Goal: Information Seeking & Learning: Learn about a topic

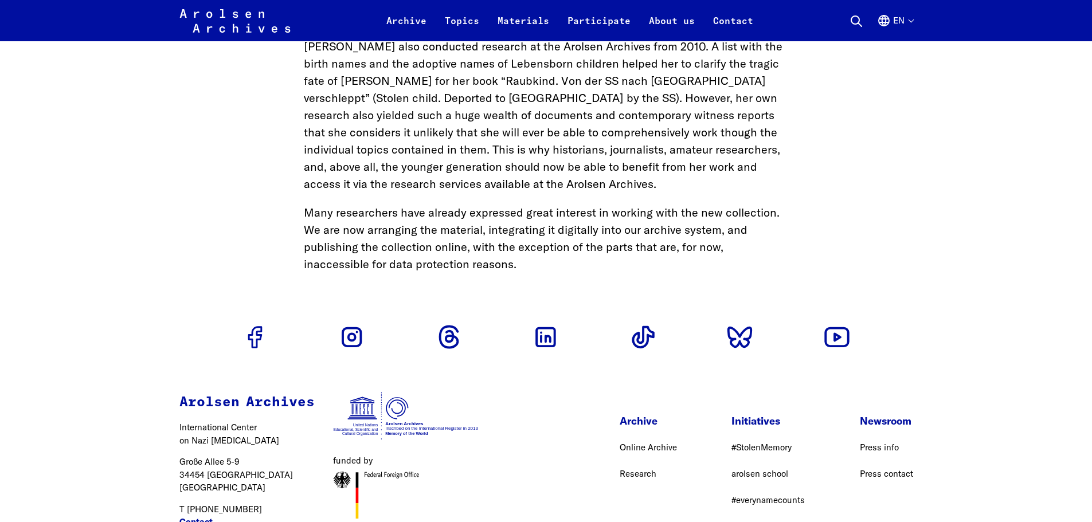
scroll to position [3250, 0]
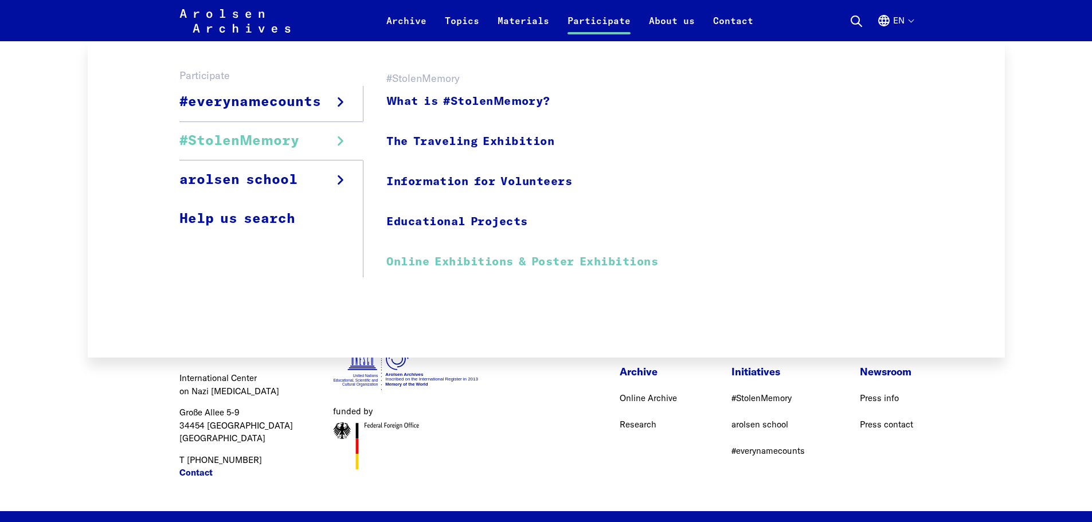
click at [470, 261] on link "Online Exhibitions & Poster Exhibitions" at bounding box center [522, 262] width 272 height 26
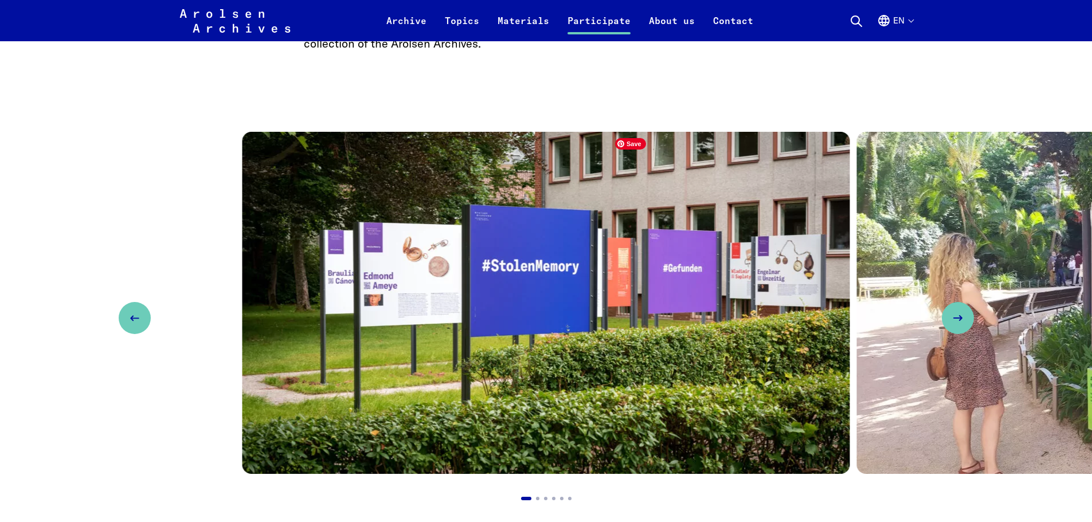
scroll to position [688, 0]
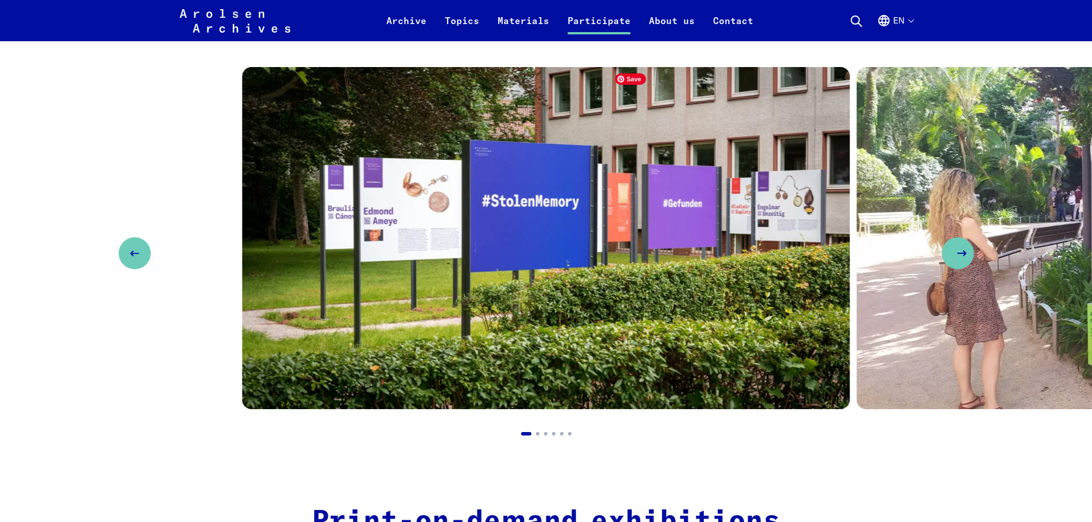
click at [967, 266] on button "Next slide" at bounding box center [958, 253] width 32 height 32
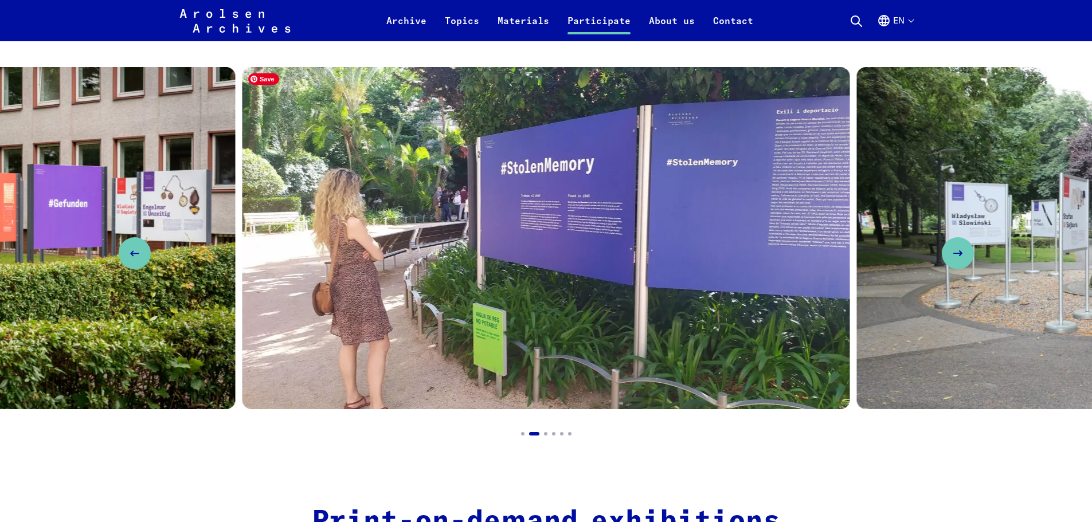
click at [385, 279] on img "2 / 6" at bounding box center [546, 238] width 608 height 342
click at [962, 260] on icon "Next slide" at bounding box center [962, 254] width 14 height 14
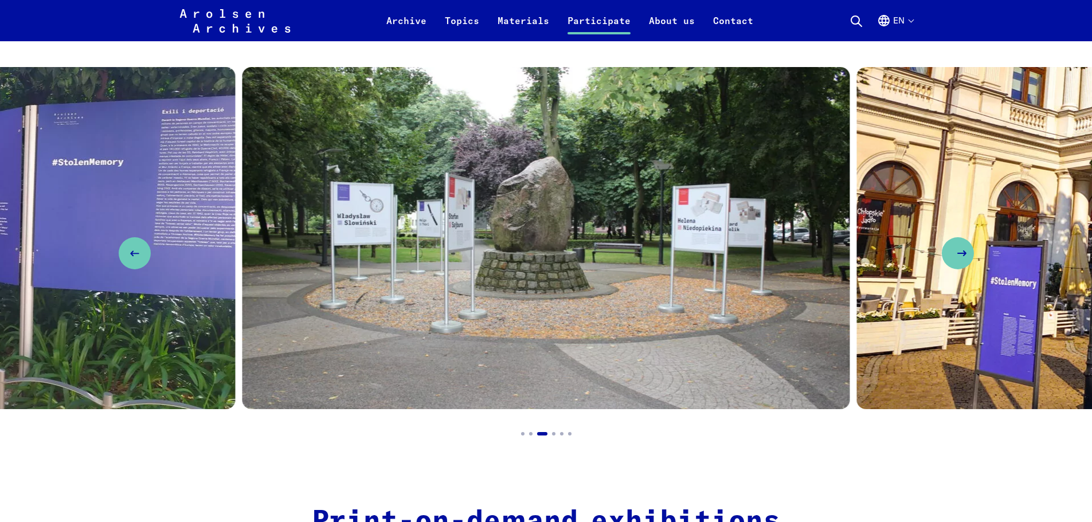
click at [962, 260] on icon "Next slide" at bounding box center [962, 254] width 14 height 14
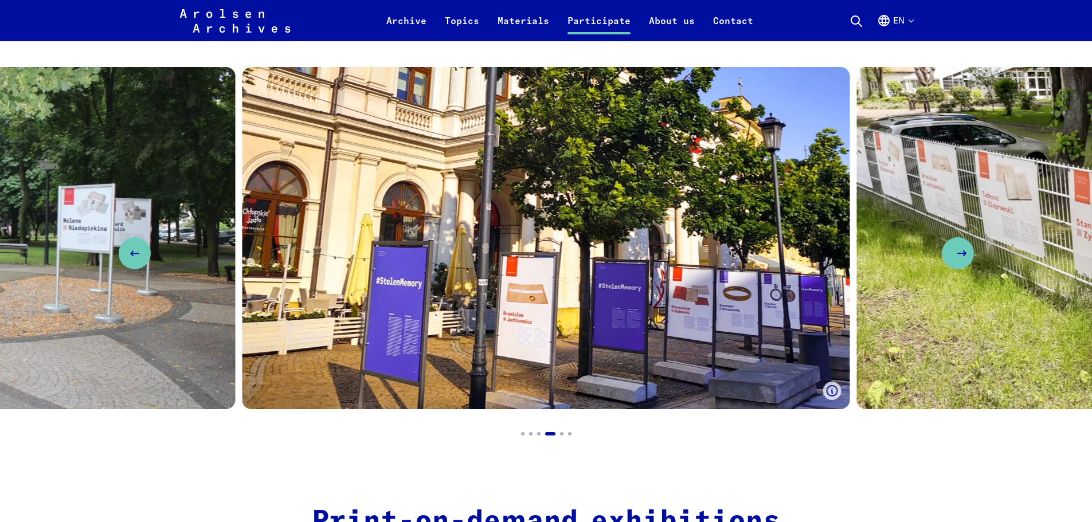
click at [962, 260] on icon "Next slide" at bounding box center [962, 254] width 14 height 14
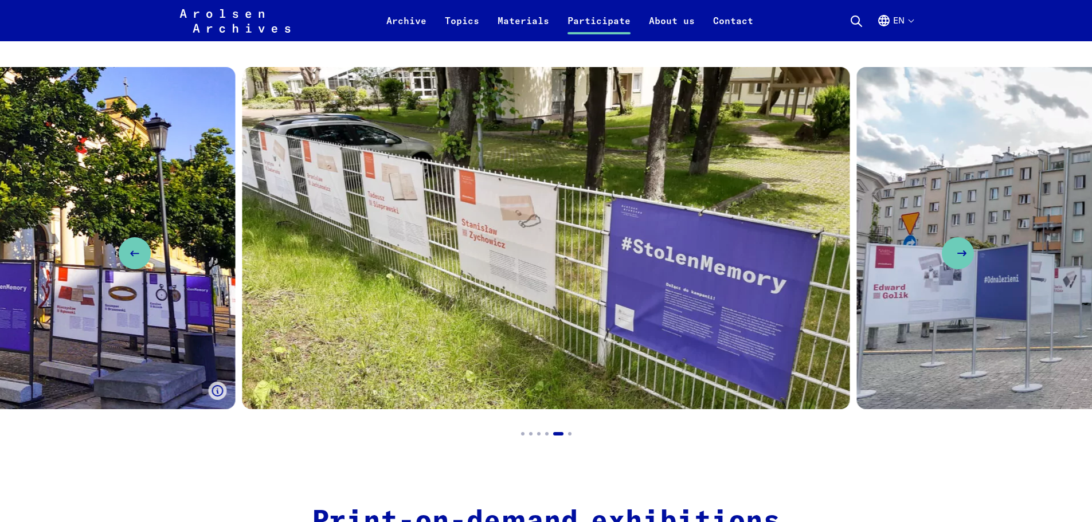
click at [962, 260] on icon "Next slide" at bounding box center [962, 254] width 14 height 14
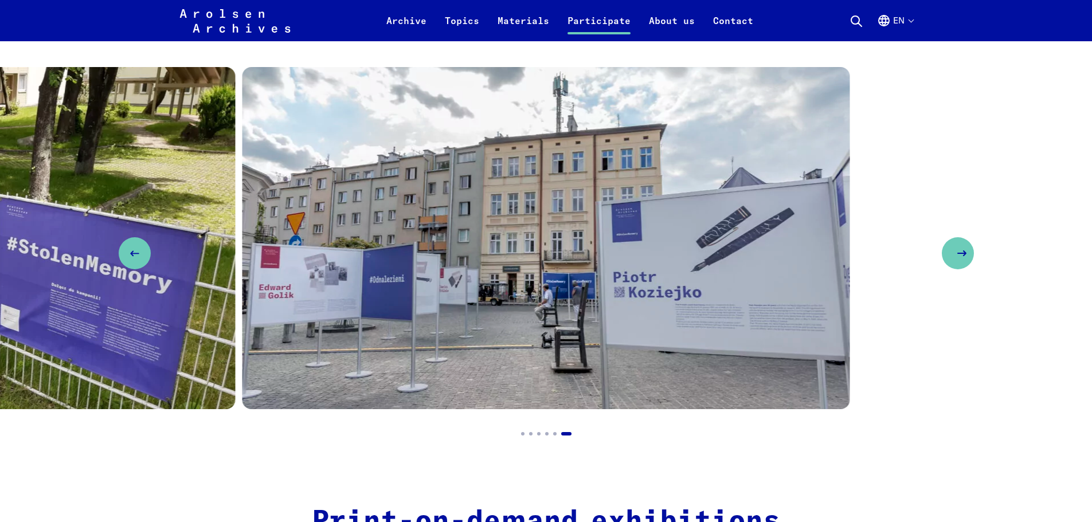
click at [962, 260] on icon "Next slide" at bounding box center [962, 254] width 14 height 14
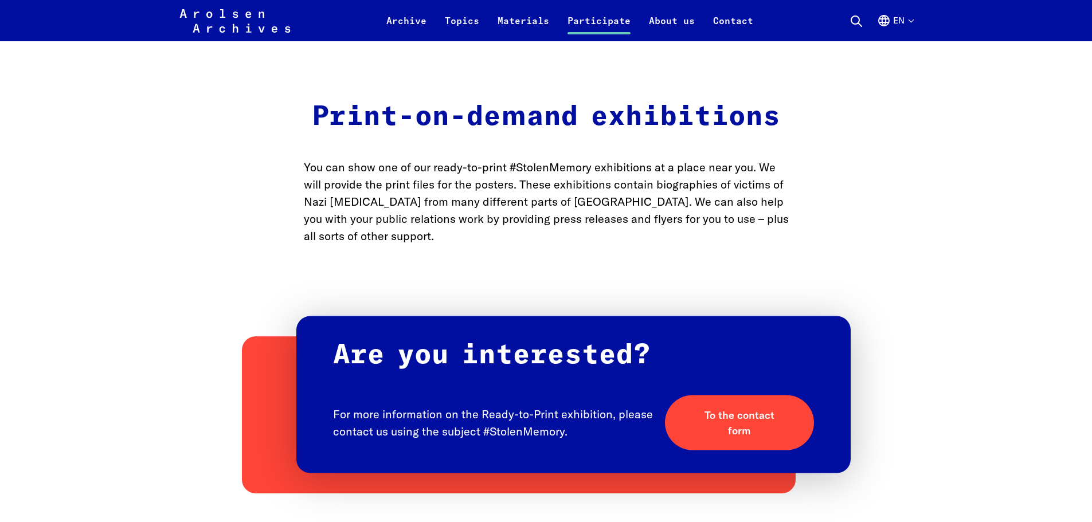
scroll to position [1319, 0]
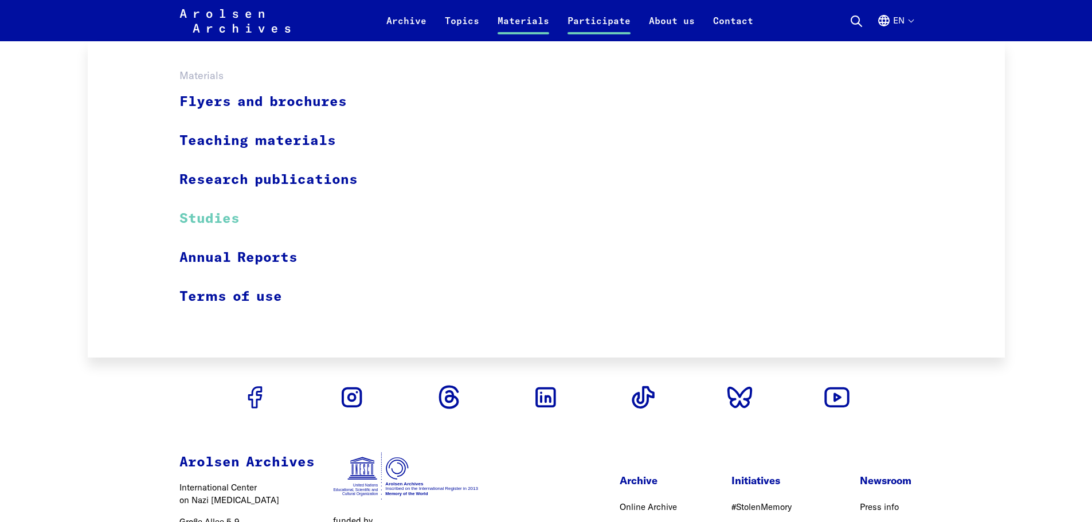
click at [225, 215] on link "Studies" at bounding box center [275, 218] width 193 height 39
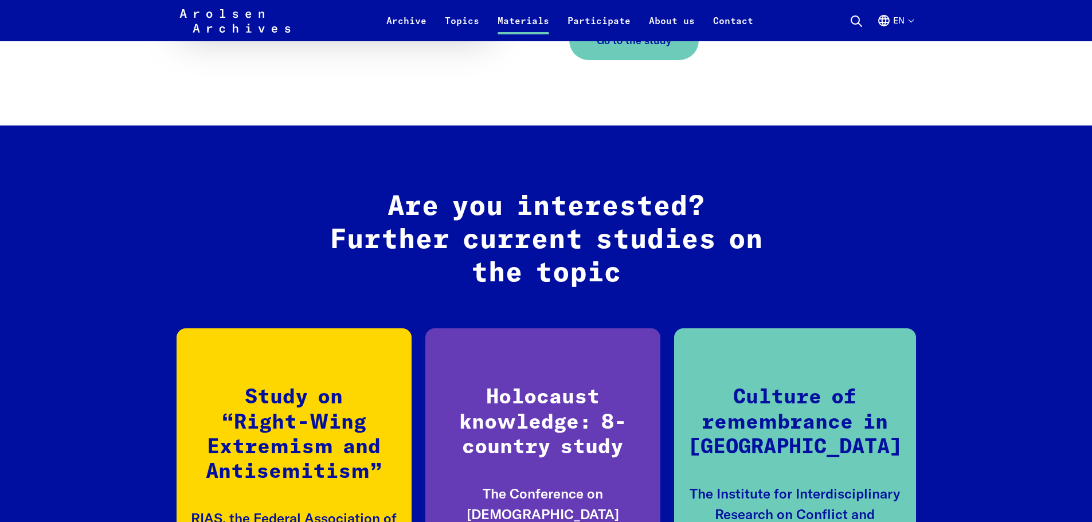
scroll to position [1261, 0]
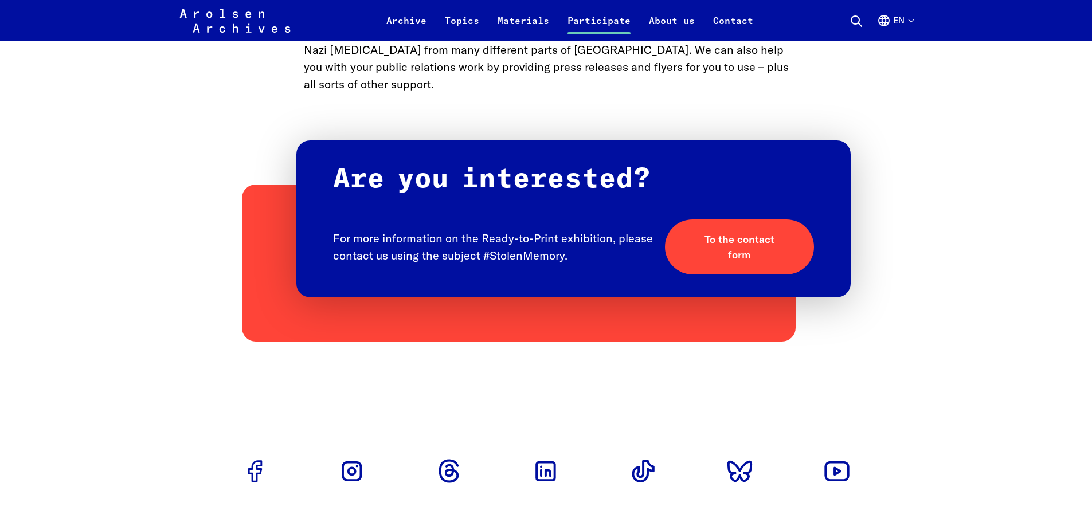
scroll to position [1319, 0]
